Goal: Find specific page/section: Find specific page/section

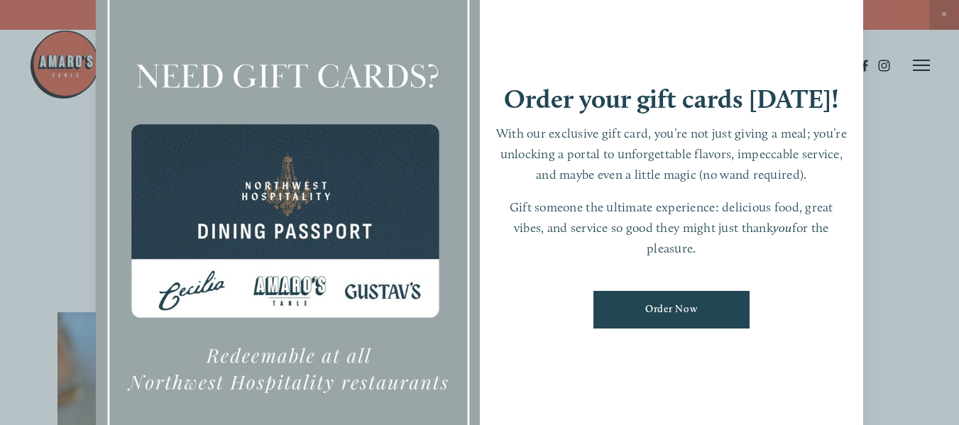
click at [942, 10] on div at bounding box center [479, 212] width 959 height 425
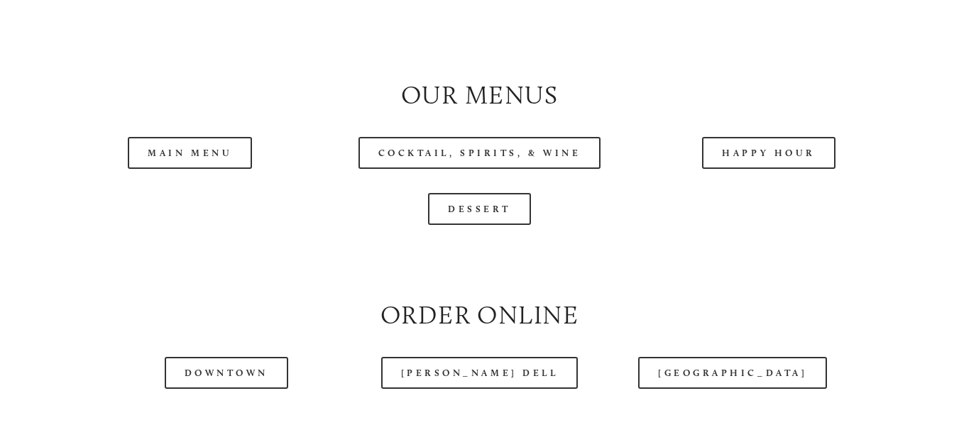
scroll to position [1349, 0]
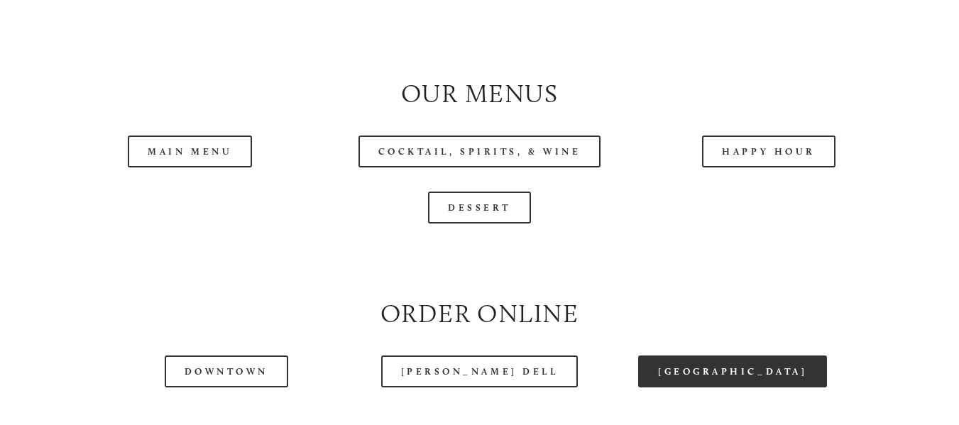
click at [718, 380] on link "[GEOGRAPHIC_DATA]" at bounding box center [732, 372] width 189 height 32
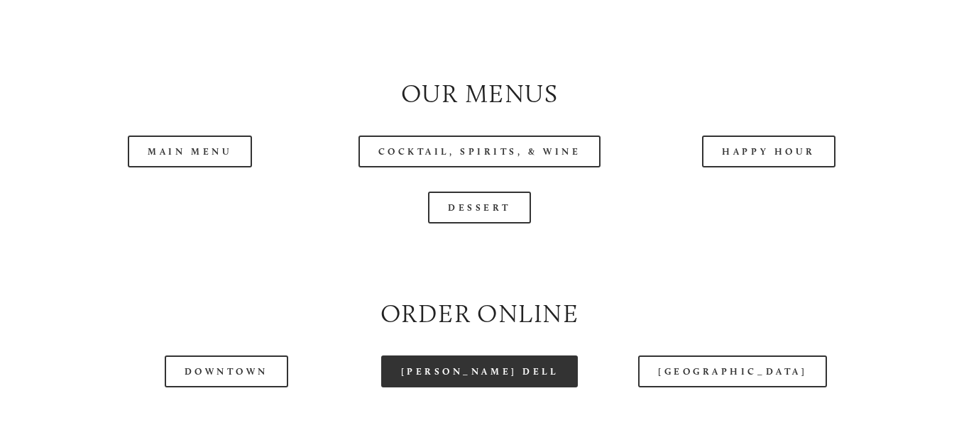
click at [485, 388] on link "[PERSON_NAME] Dell" at bounding box center [479, 372] width 197 height 32
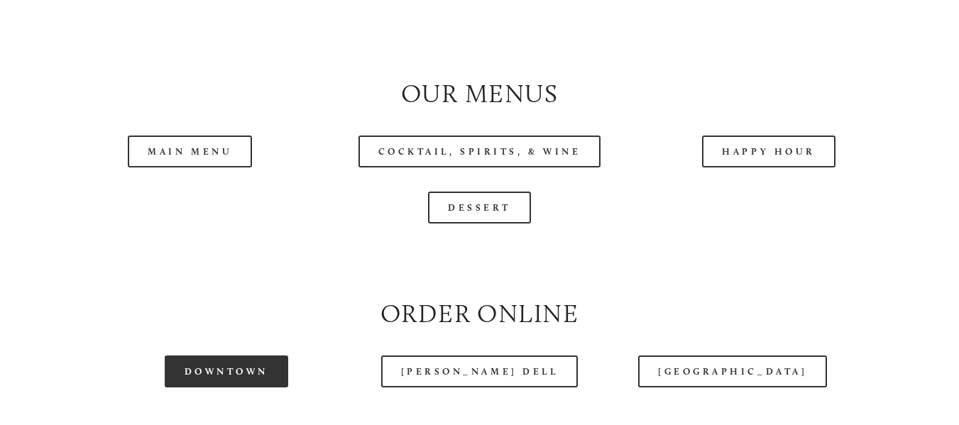
click at [277, 381] on link "Downtown" at bounding box center [227, 372] width 124 height 32
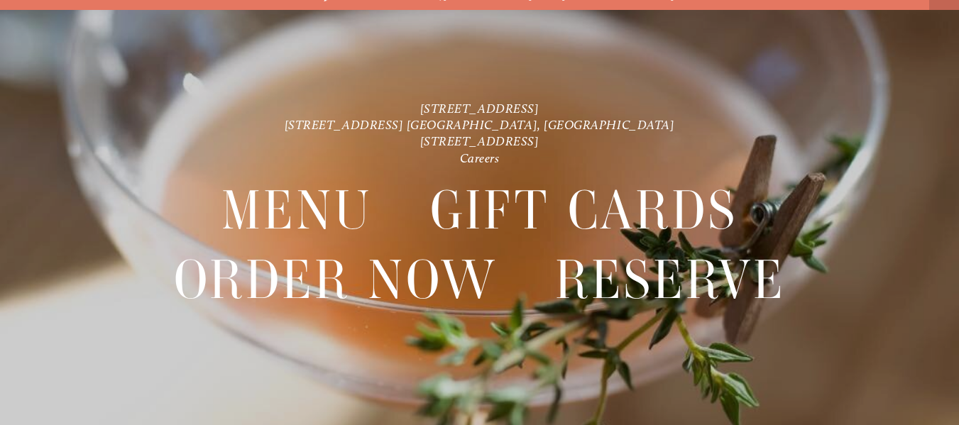
scroll to position [30, 0]
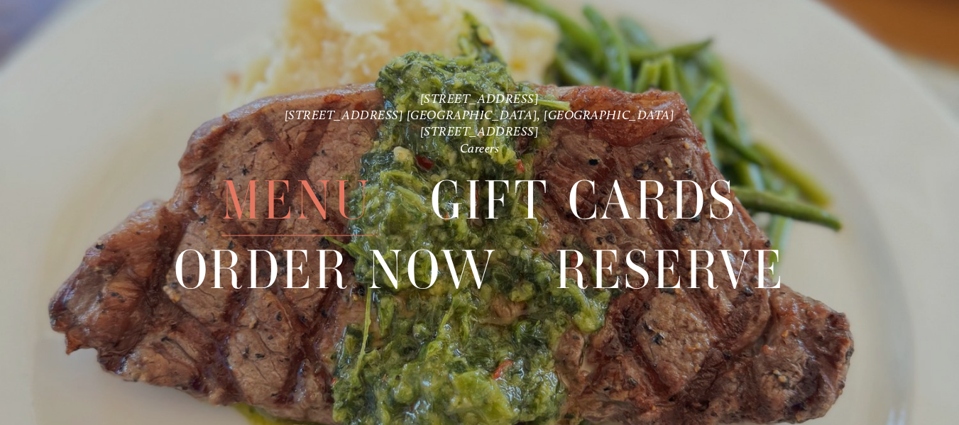
click at [303, 205] on span "Menu" at bounding box center [296, 201] width 151 height 70
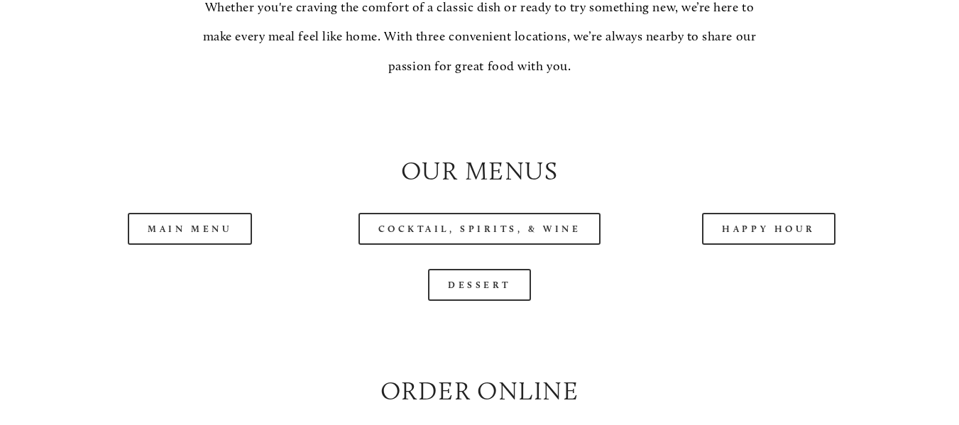
scroll to position [1278, 0]
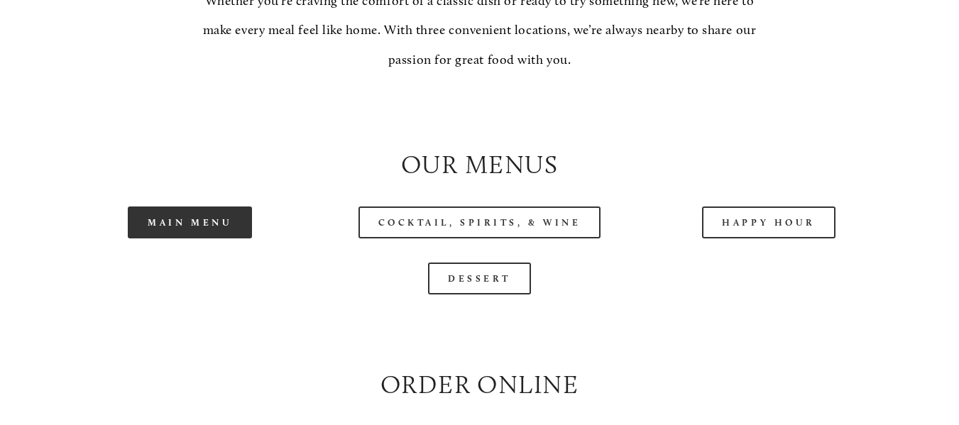
click at [209, 234] on link "Main Menu" at bounding box center [190, 223] width 124 height 32
